Goal: Use online tool/utility: Utilize a website feature to perform a specific function

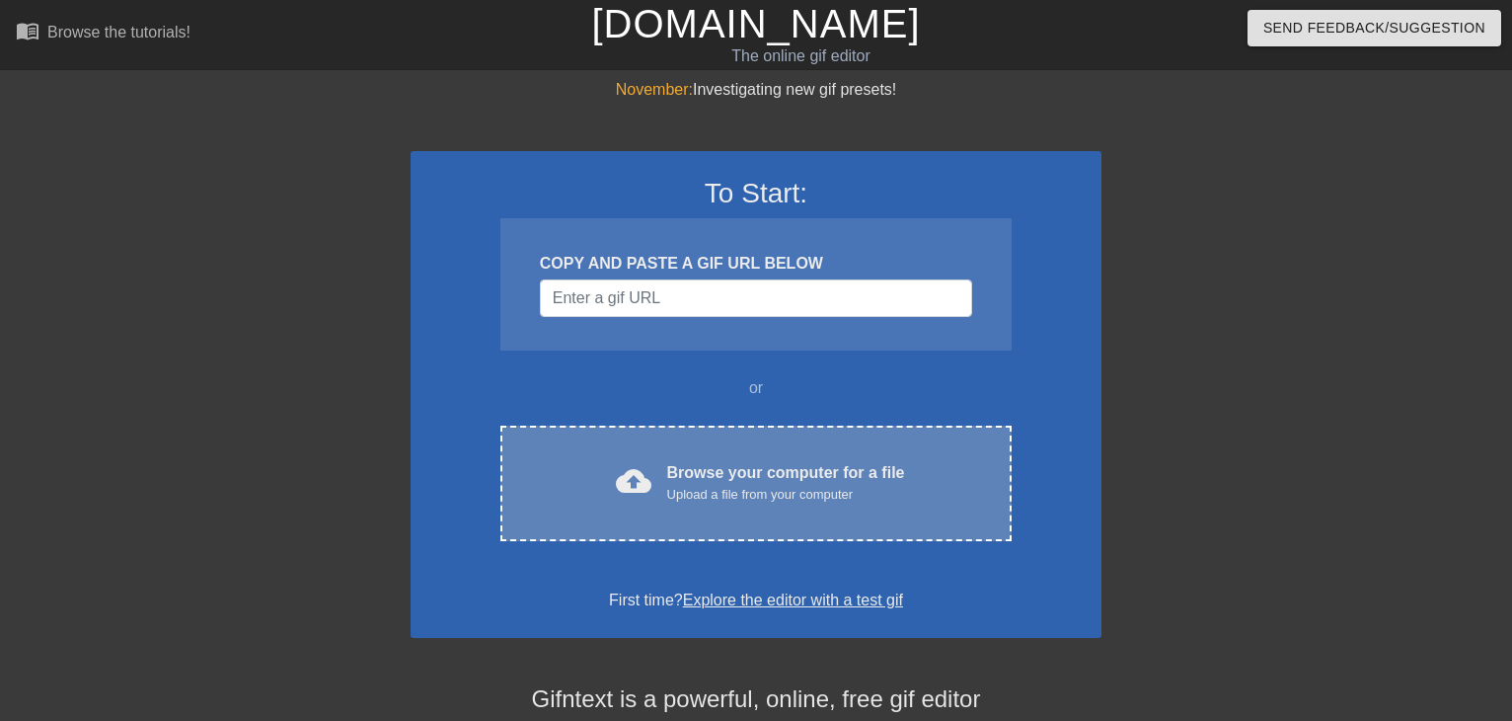
click at [691, 494] on div "Upload a file from your computer" at bounding box center [786, 495] width 238 height 20
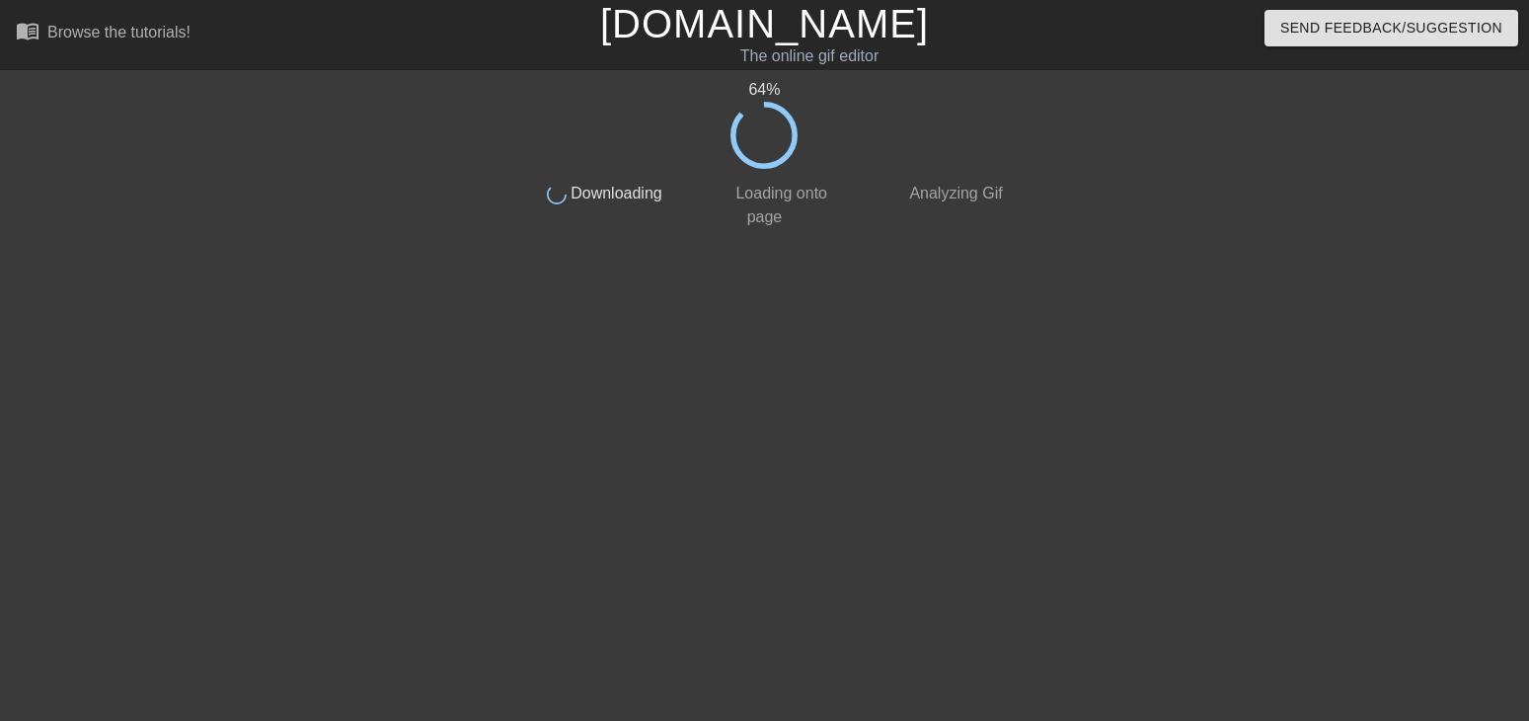
click at [1092, 85] on div at bounding box center [1184, 374] width 296 height 592
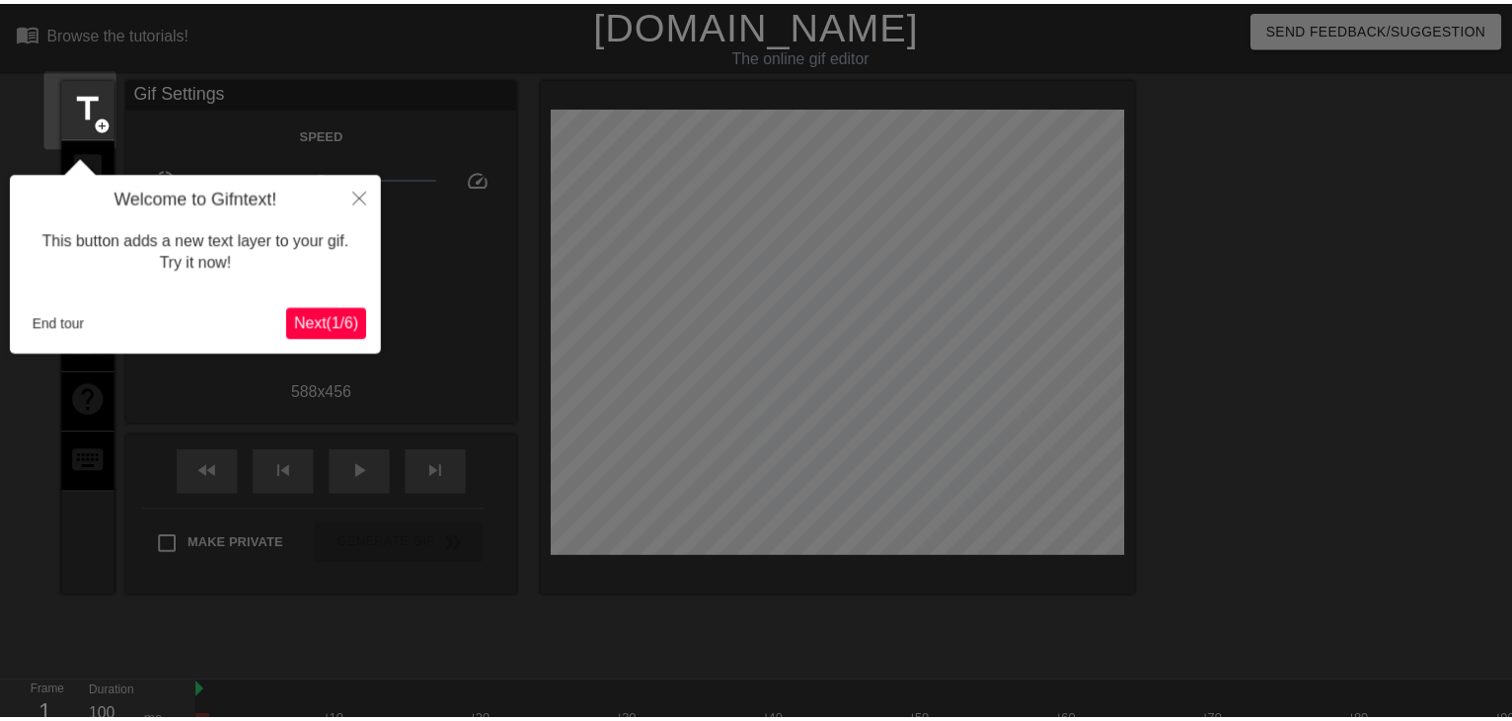
scroll to position [48, 0]
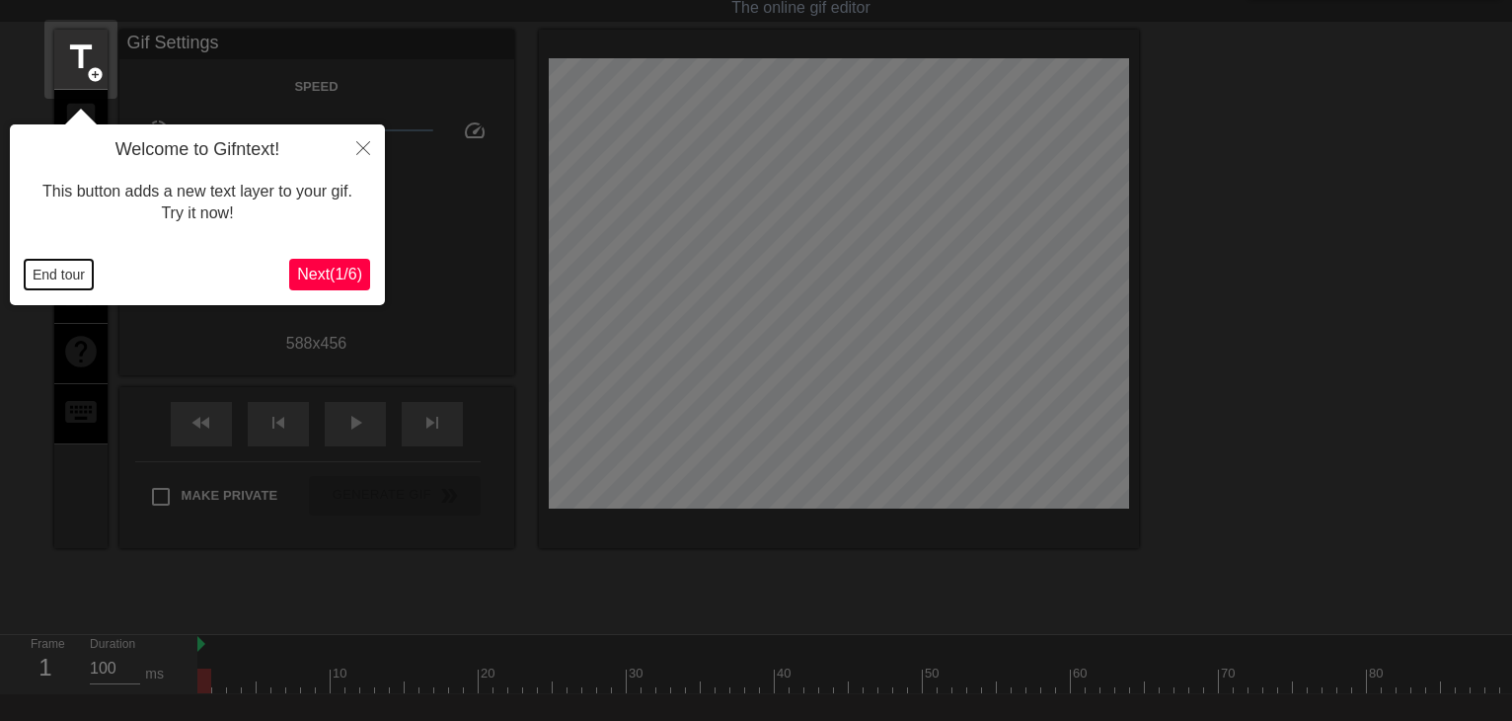
click at [66, 273] on button "End tour" at bounding box center [59, 275] width 68 height 30
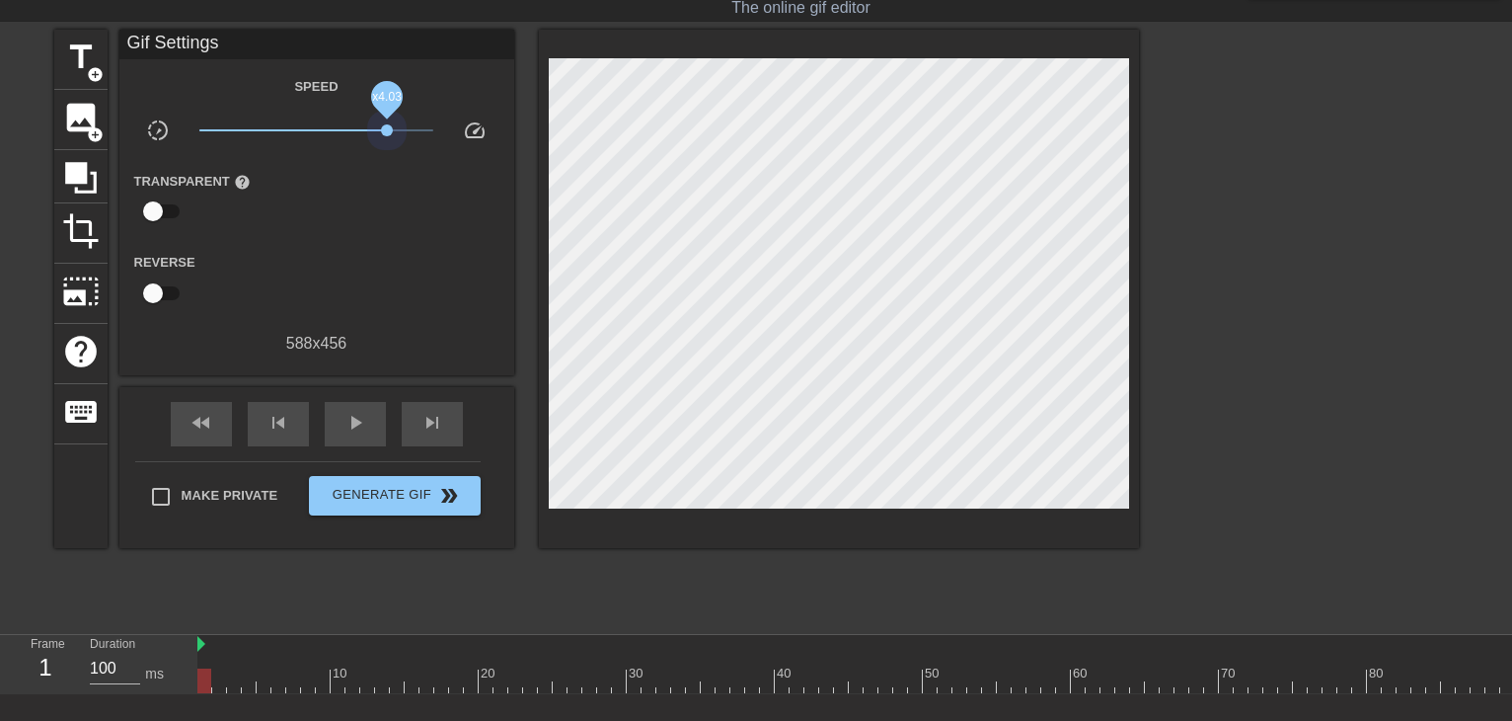
drag, startPoint x: 316, startPoint y: 127, endPoint x: 387, endPoint y: 122, distance: 71.2
click at [387, 122] on span "x4.03" at bounding box center [316, 130] width 234 height 24
click at [474, 130] on span "speed" at bounding box center [475, 130] width 24 height 24
click at [161, 123] on span "slow_motion_video" at bounding box center [158, 130] width 24 height 24
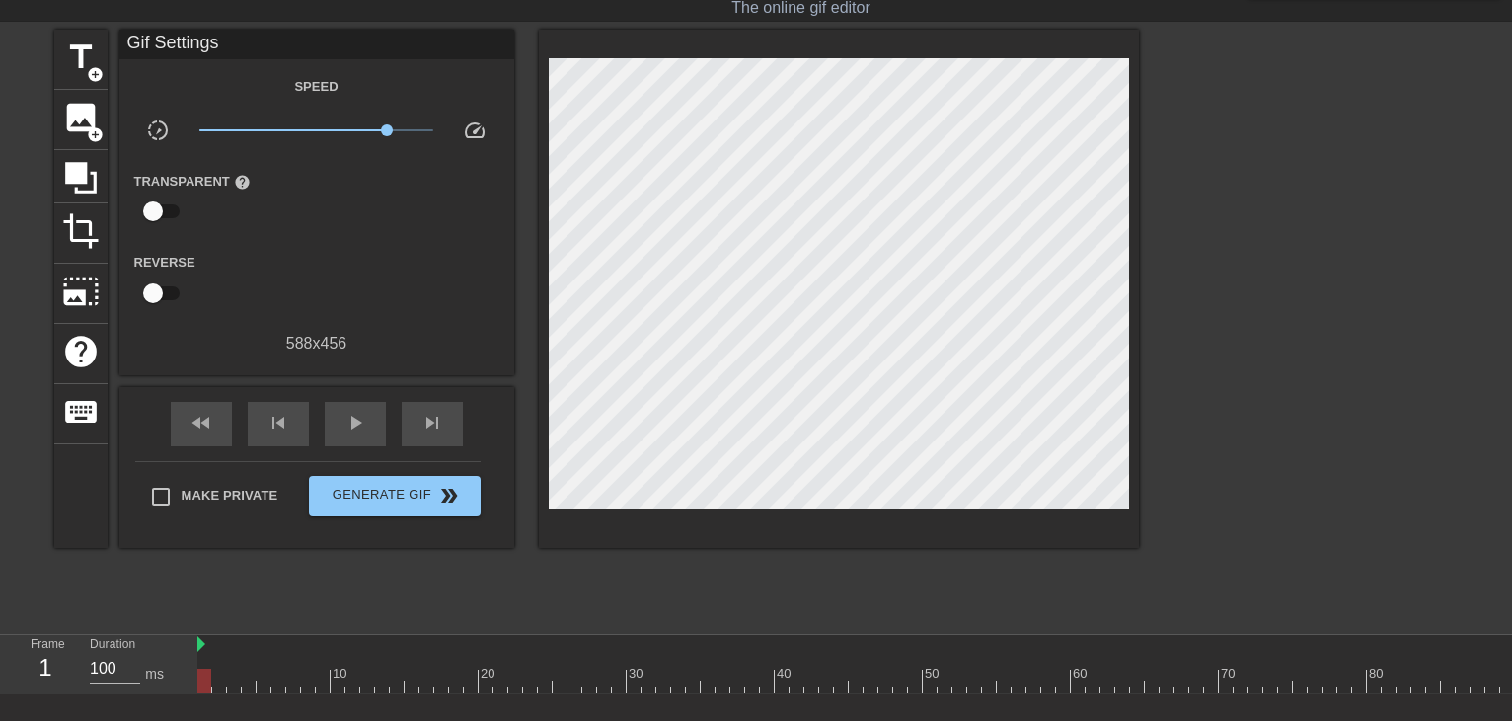
click at [161, 123] on span "slow_motion_video" at bounding box center [158, 130] width 24 height 24
click at [387, 127] on span "x4.03" at bounding box center [387, 130] width 12 height 12
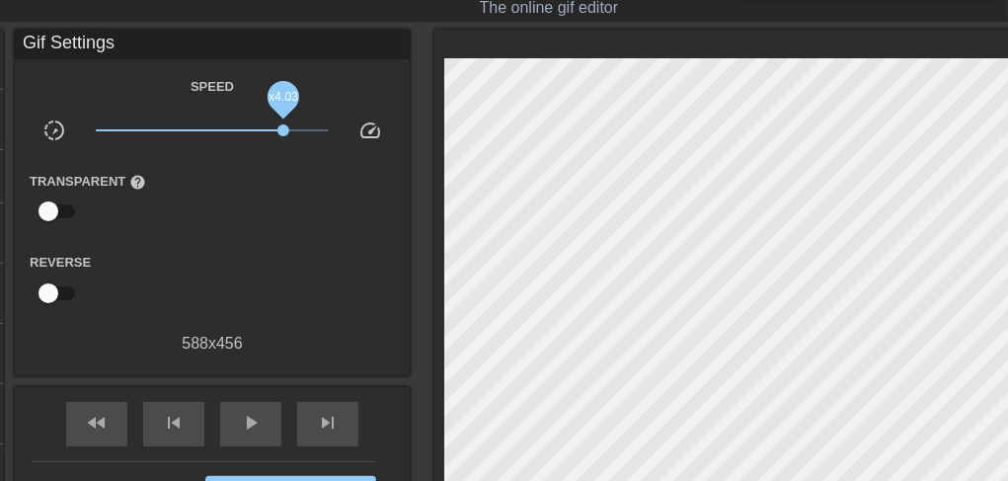
click at [283, 128] on span "x4.03" at bounding box center [283, 130] width 12 height 12
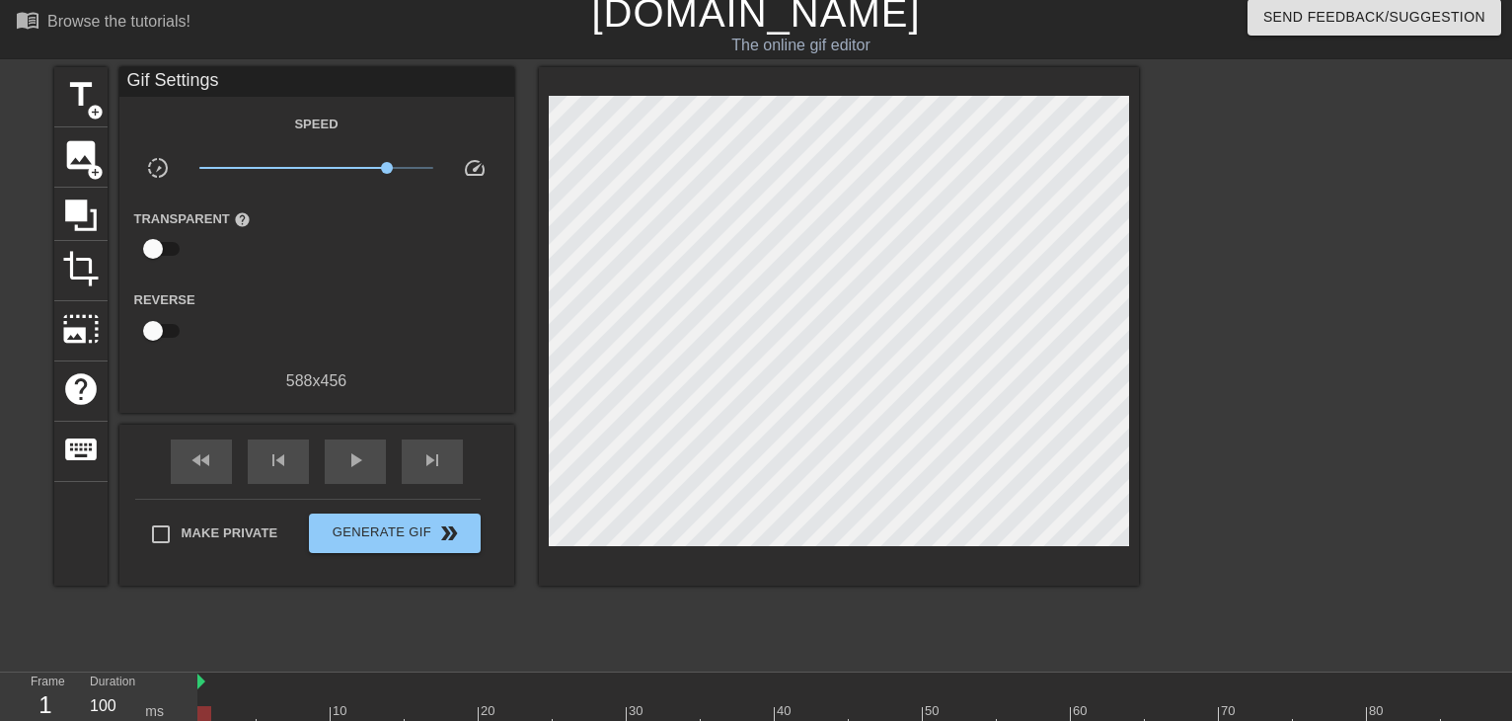
scroll to position [0, 0]
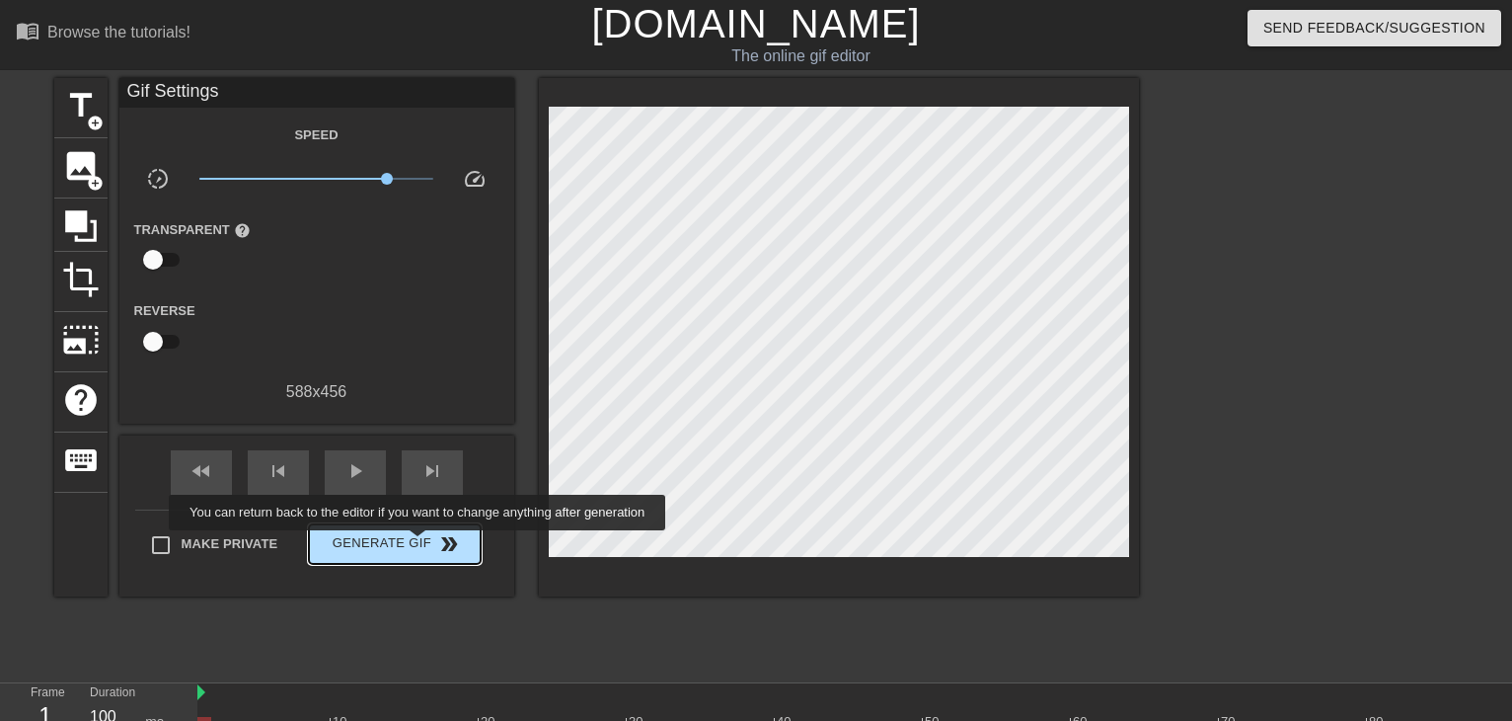
click at [420, 544] on span "Generate Gif double_arrow" at bounding box center [394, 544] width 155 height 24
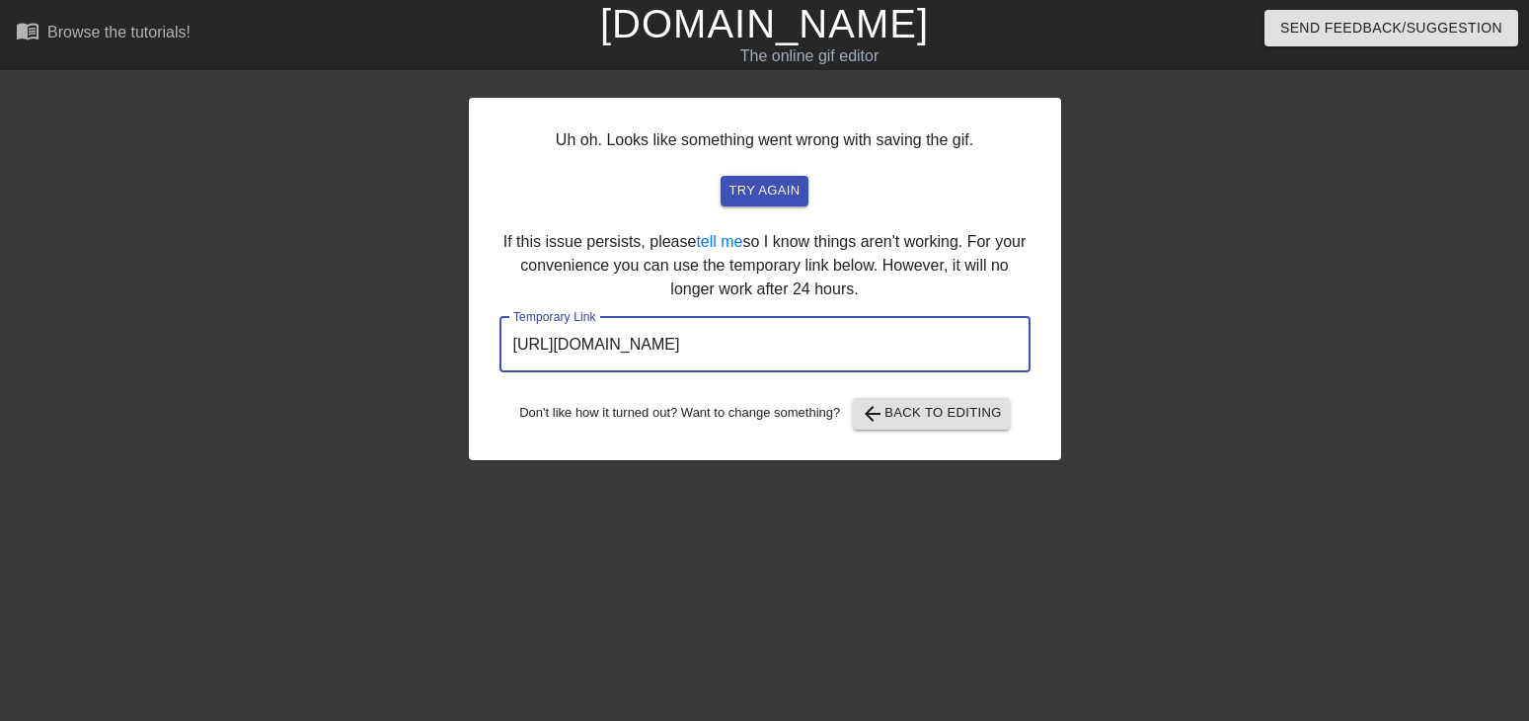
drag, startPoint x: 928, startPoint y: 342, endPoint x: 241, endPoint y: 300, distance: 688.3
click at [500, 317] on input "https://www.gifntext.com/temp_generations/lblVFmIj.gif" at bounding box center [765, 344] width 531 height 55
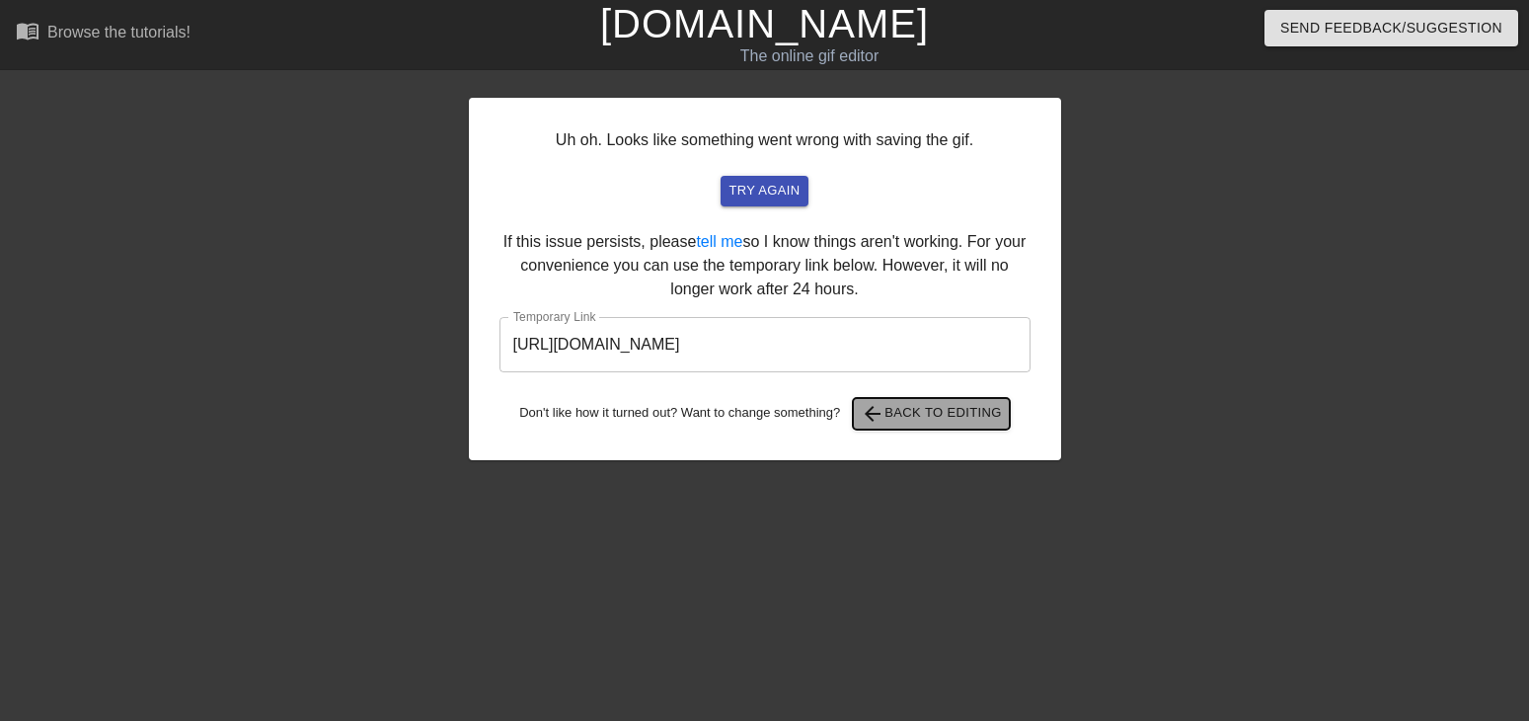
click at [956, 416] on span "arrow_back Back to Editing" at bounding box center [931, 414] width 141 height 24
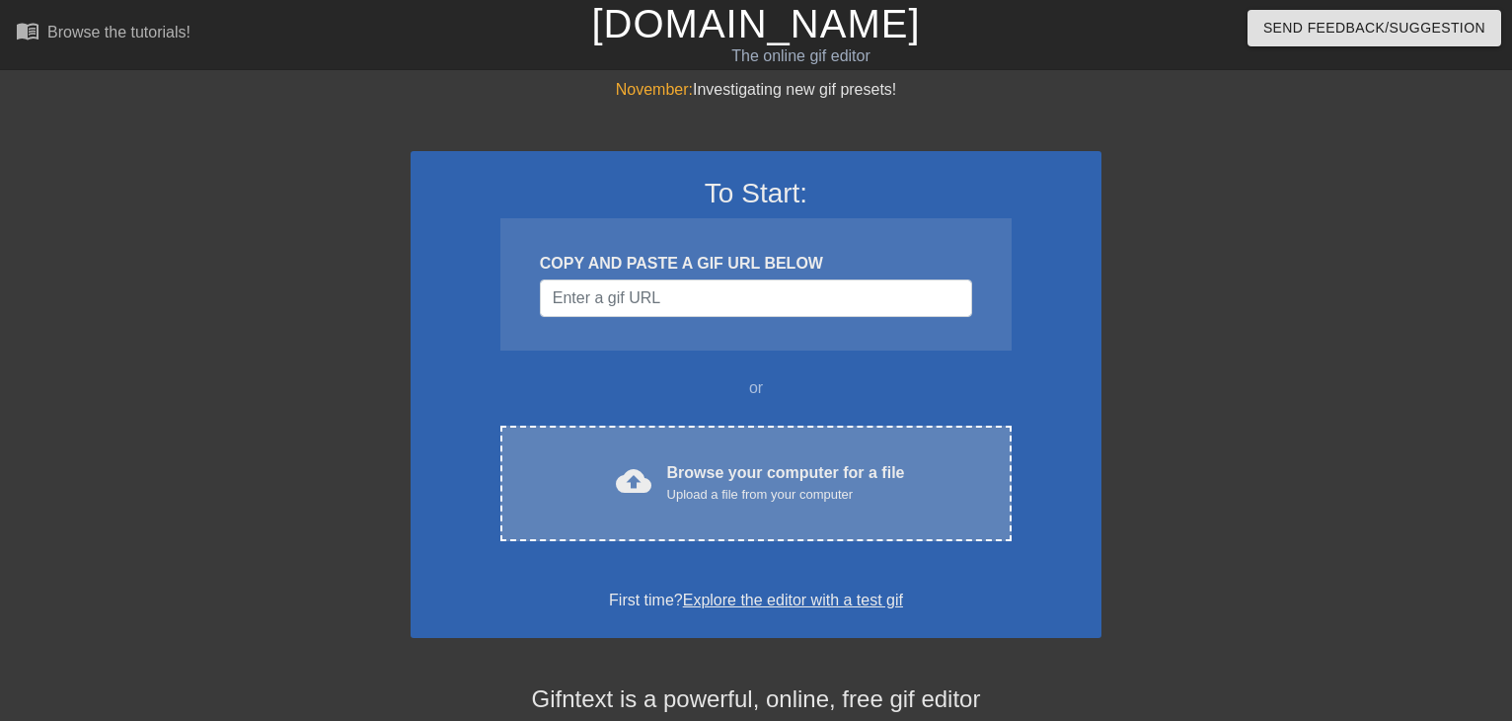
click at [786, 473] on div "Browse your computer for a file Upload a file from your computer" at bounding box center [786, 482] width 238 height 43
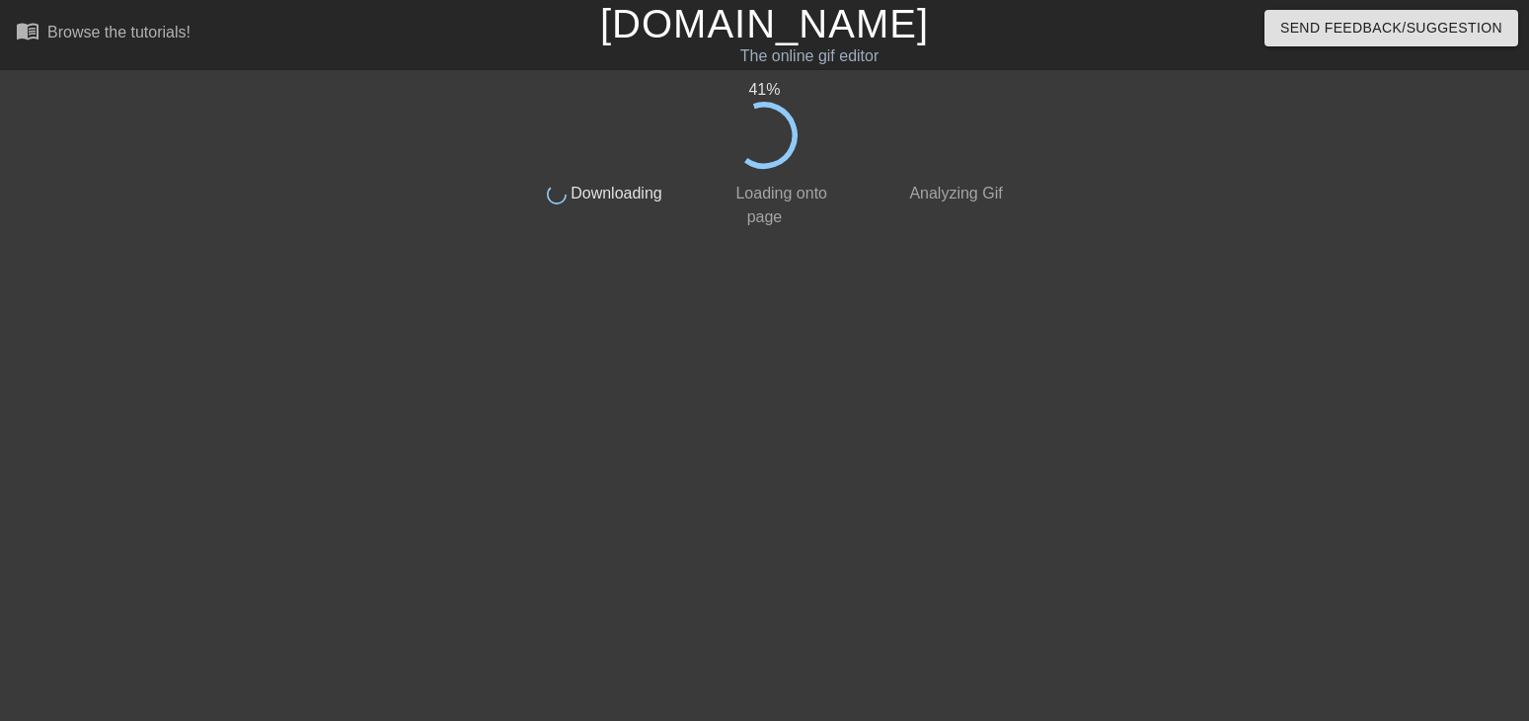
click at [989, 105] on div "41 %" at bounding box center [765, 123] width 496 height 91
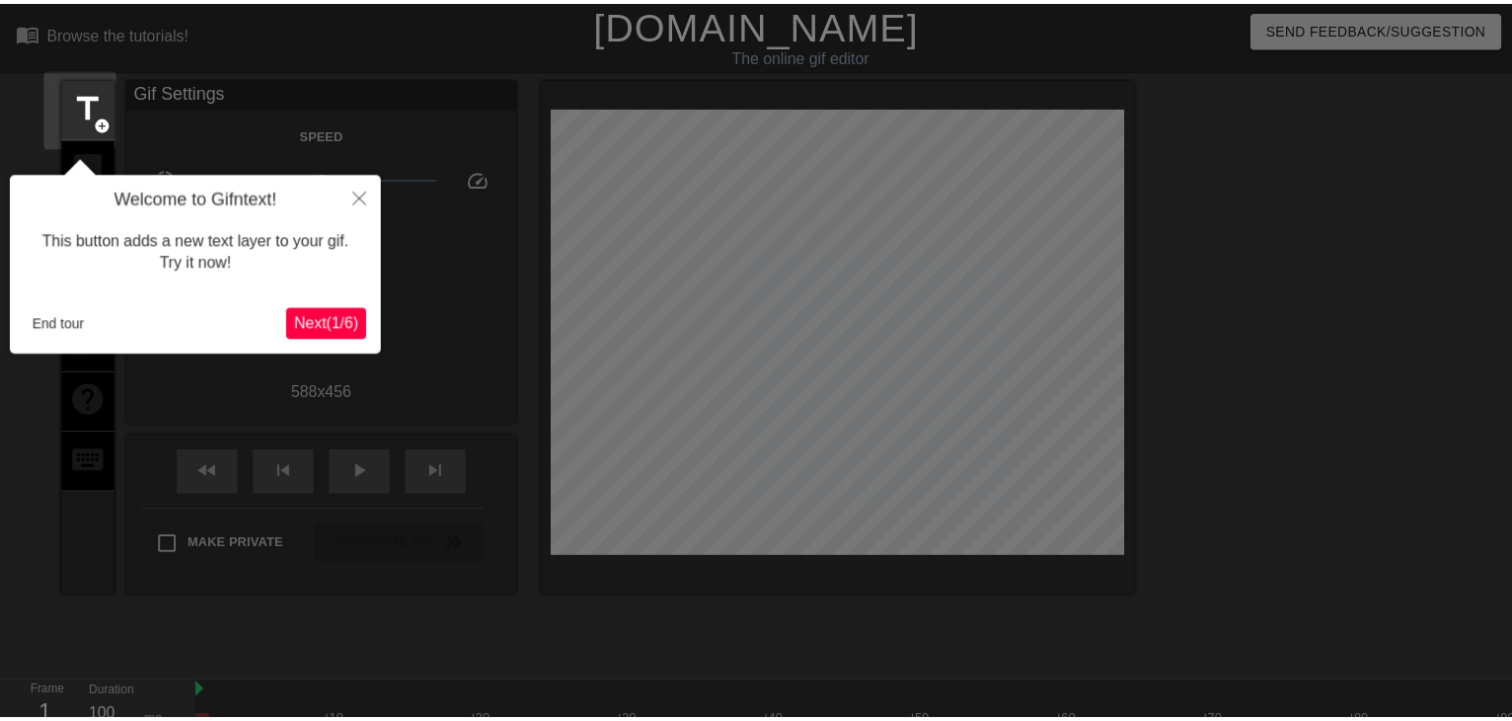
scroll to position [48, 0]
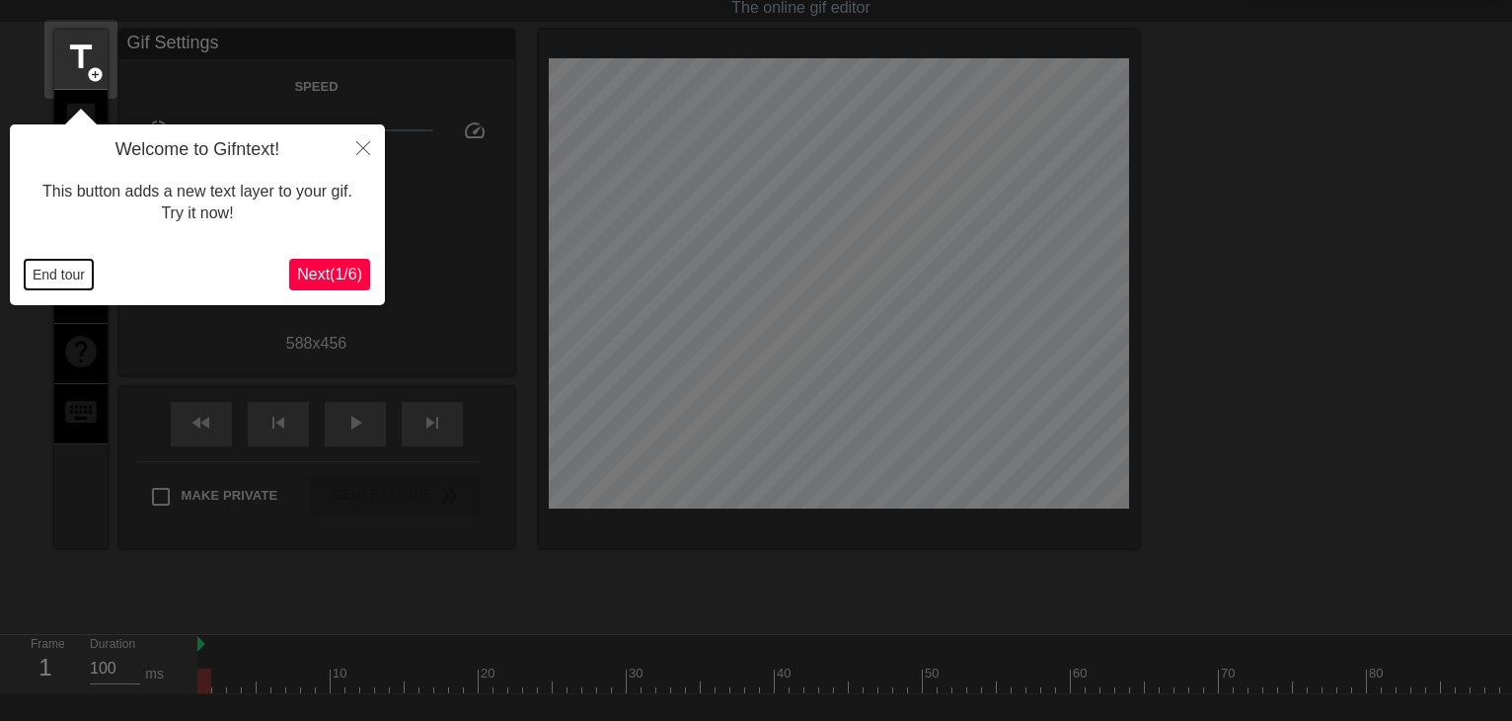
click at [57, 276] on button "End tour" at bounding box center [59, 275] width 68 height 30
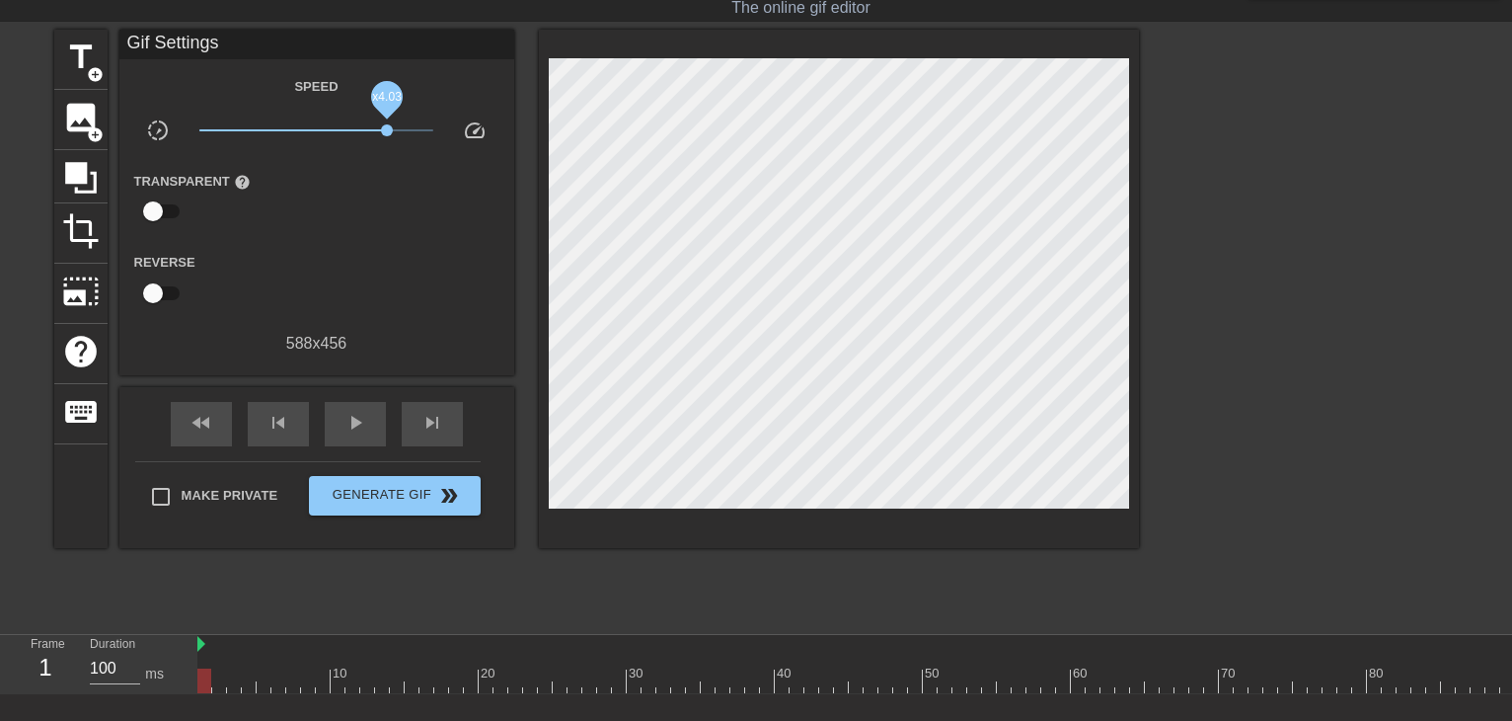
drag, startPoint x: 332, startPoint y: 129, endPoint x: 387, endPoint y: 134, distance: 55.5
click at [387, 134] on span "x4.03" at bounding box center [387, 130] width 12 height 12
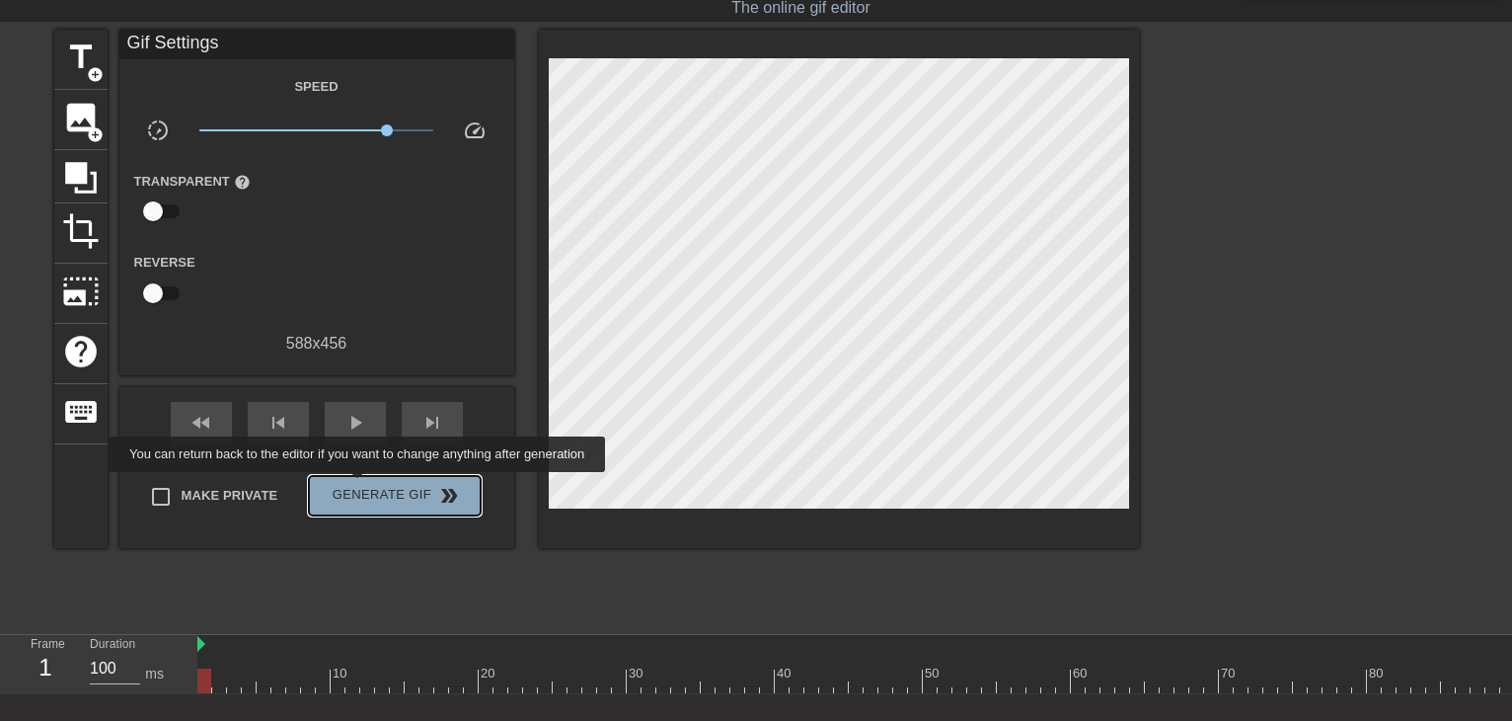
click at [359, 486] on span "Generate Gif double_arrow" at bounding box center [394, 496] width 155 height 24
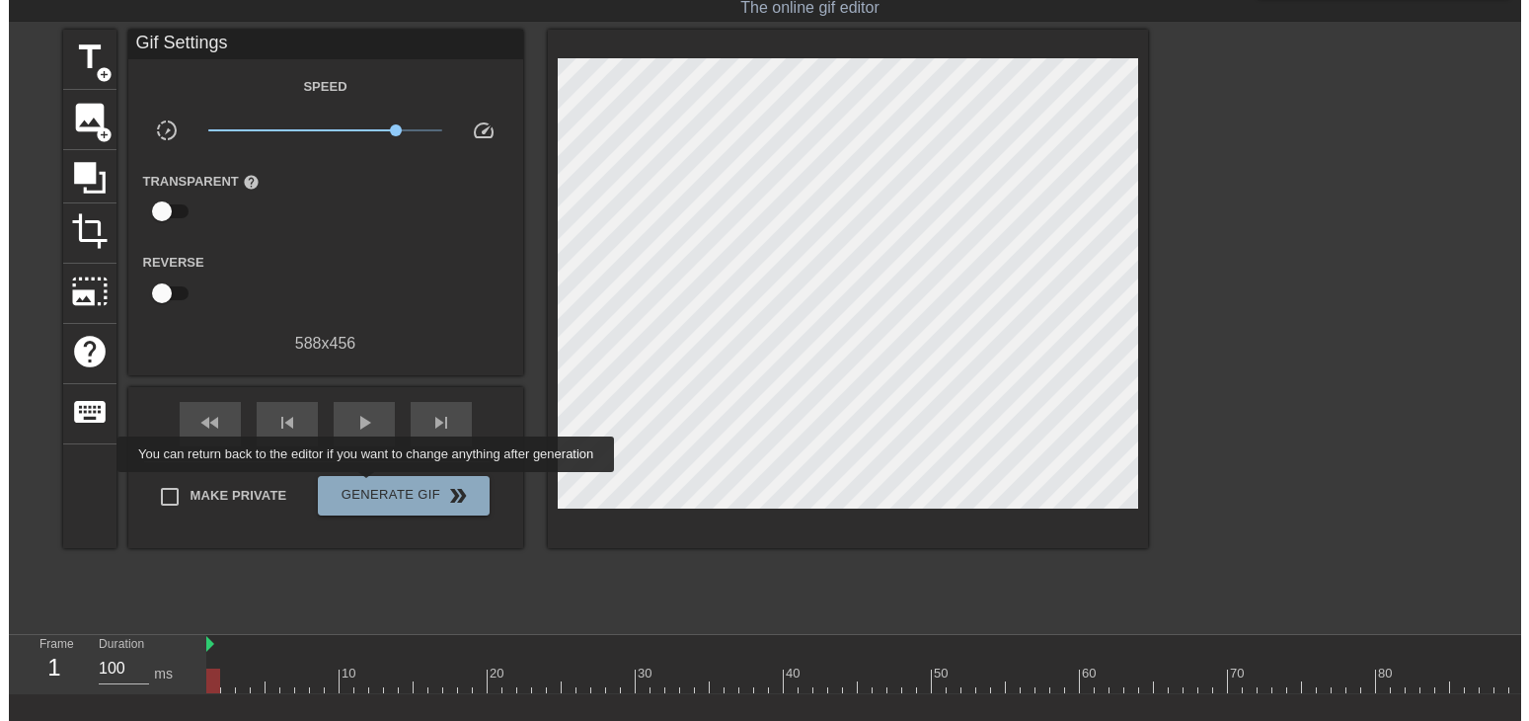
scroll to position [0, 0]
